Goal: Obtain resource: Download file/media

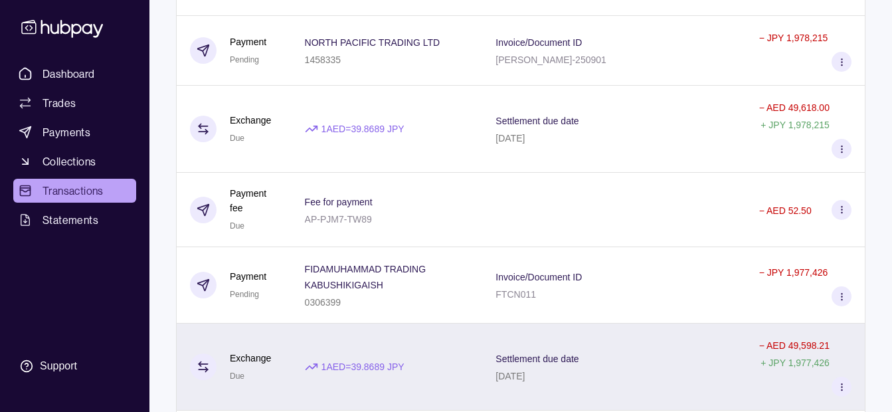
scroll to position [133, 0]
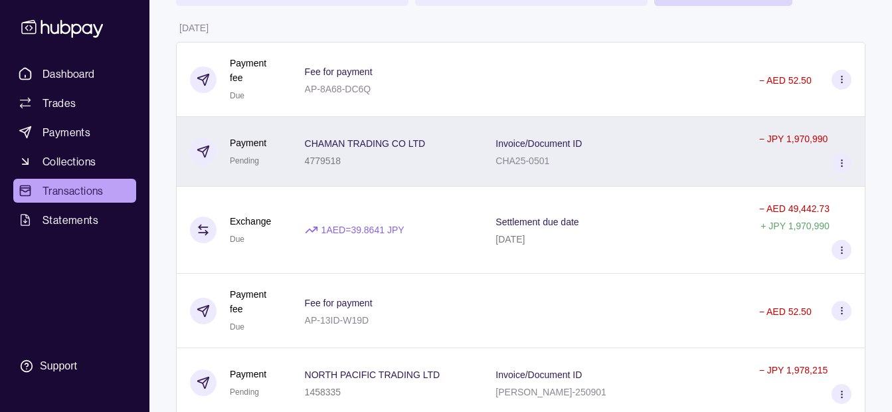
click at [395, 152] on div "4779518" at bounding box center [365, 160] width 121 height 16
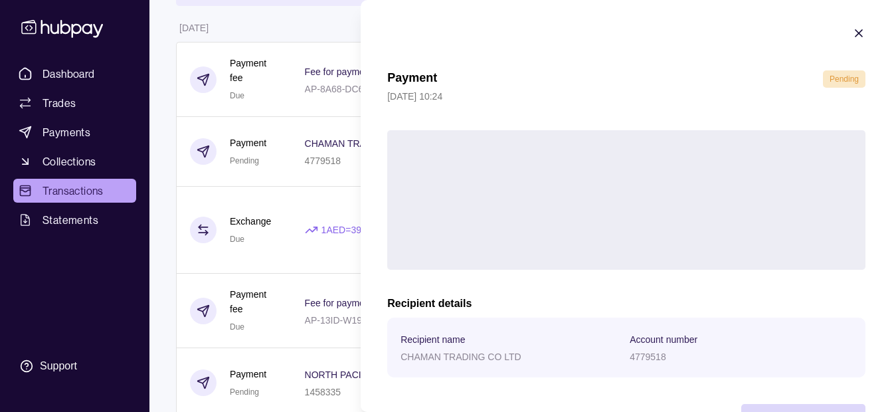
scroll to position [48, 0]
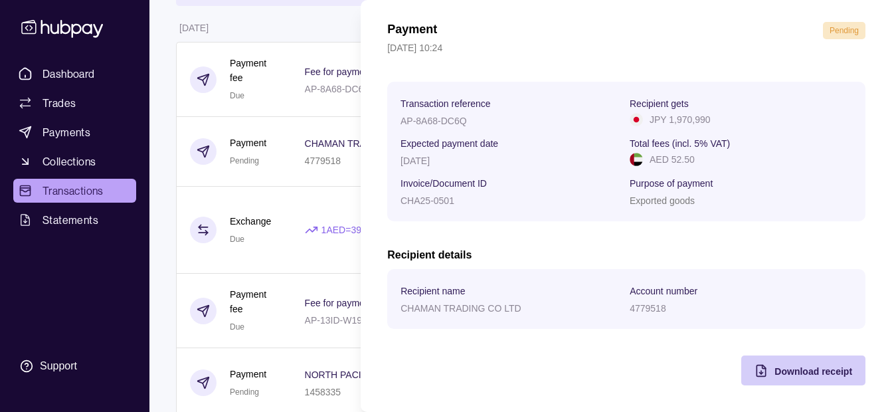
click at [790, 369] on span "Download receipt" at bounding box center [813, 371] width 78 height 11
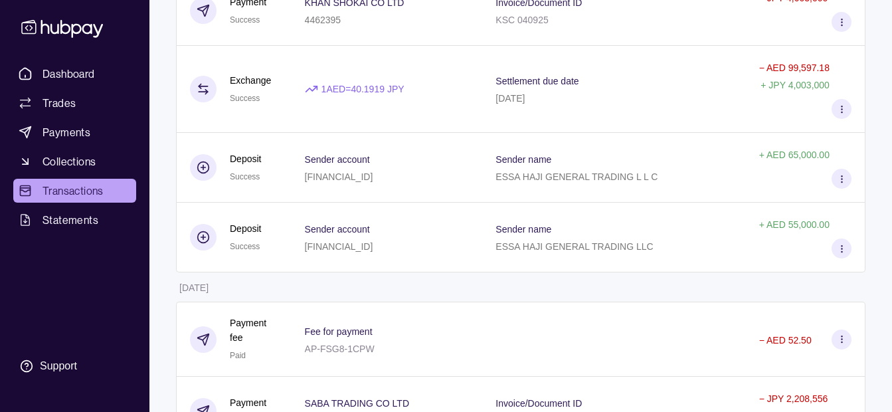
scroll to position [2790, 0]
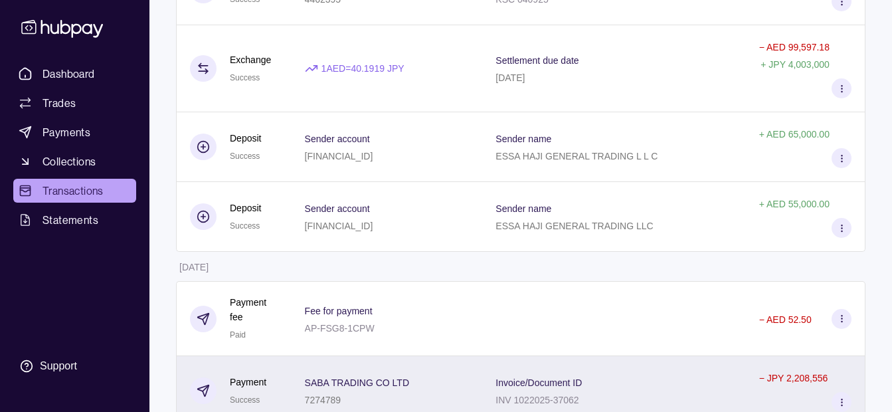
click at [425, 374] on div "SABA TRADING CO LTD 7274789" at bounding box center [387, 390] width 165 height 33
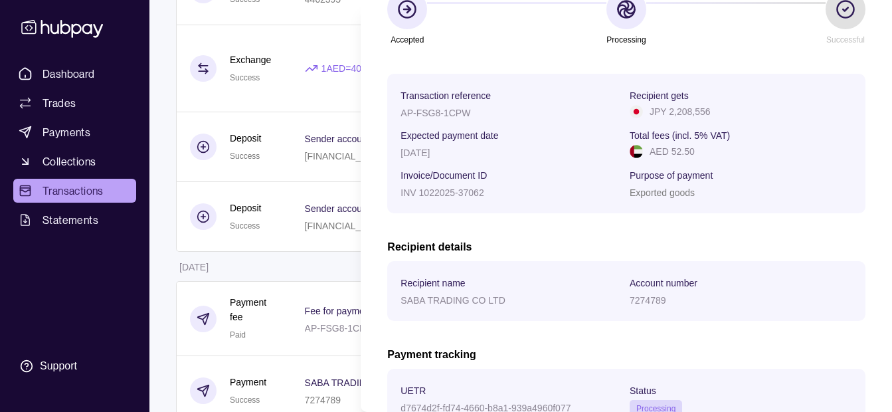
scroll to position [282, 0]
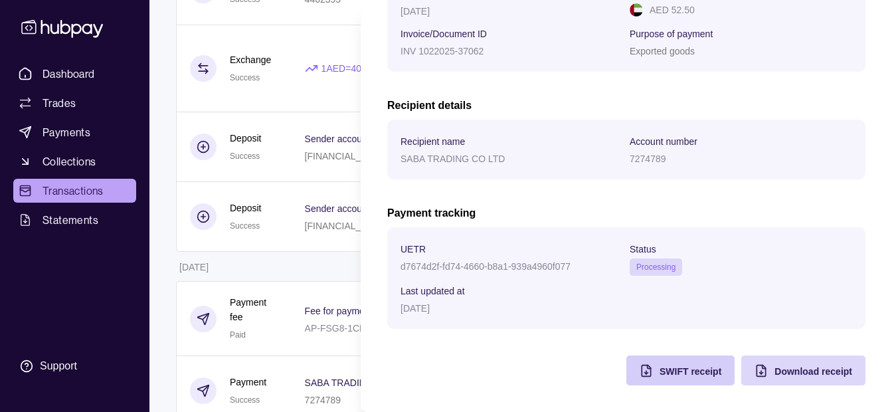
click at [673, 367] on span "SWIFT receipt" at bounding box center [691, 371] width 62 height 11
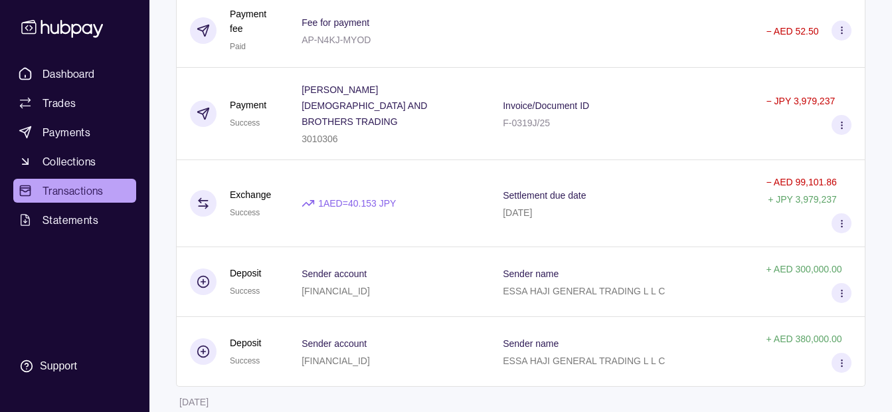
scroll to position [5880, 0]
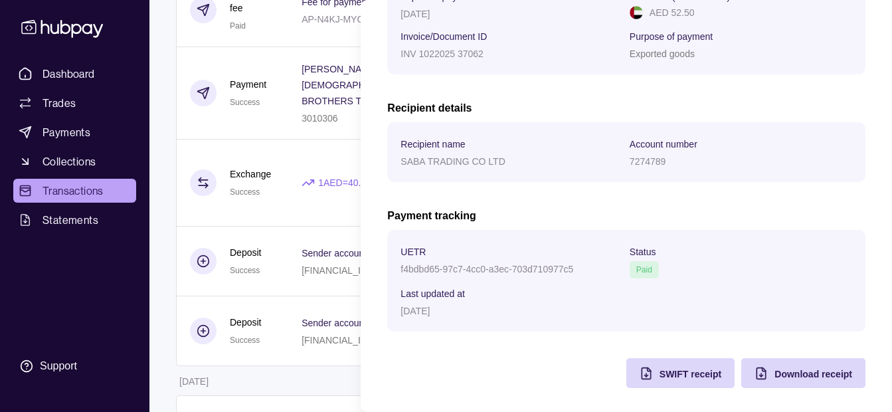
scroll to position [282, 0]
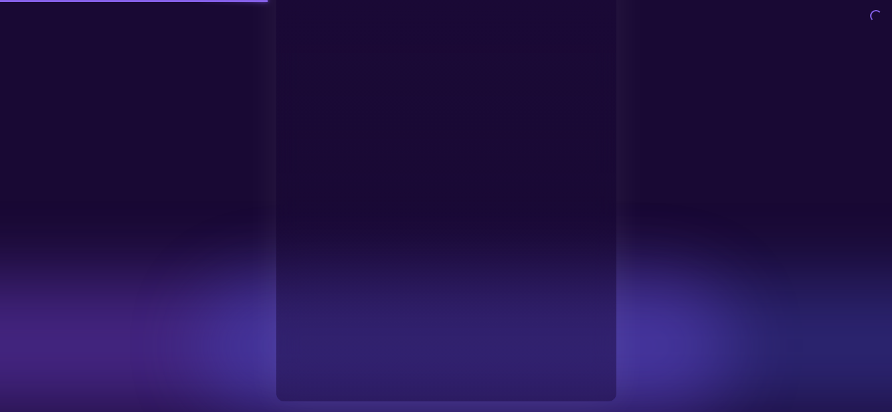
type input "**********"
